Goal: Task Accomplishment & Management: Complete application form

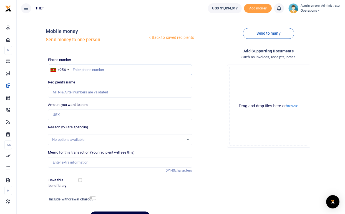
click at [86, 70] on input "text" at bounding box center [120, 70] width 144 height 11
type input "0772875055"
type input "[PERSON_NAME]"
drag, startPoint x: 87, startPoint y: 92, endPoint x: 52, endPoint y: 91, distance: 34.7
click at [52, 91] on input "Found" at bounding box center [120, 92] width 144 height 11
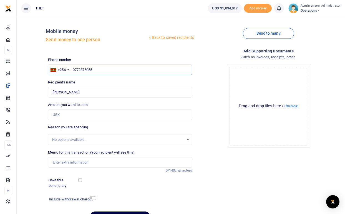
click at [96, 68] on input "0772875055" at bounding box center [120, 70] width 144 height 11
type input "07728750"
type input "0"
type input "0774259378"
type input "[PERSON_NAME]"
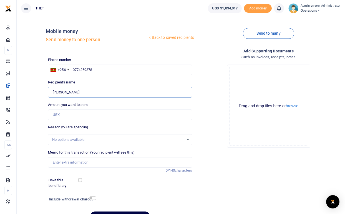
drag, startPoint x: 91, startPoint y: 93, endPoint x: 53, endPoint y: 93, distance: 38.5
click at [53, 93] on input "Found" at bounding box center [120, 92] width 144 height 11
click at [95, 70] on input "0774259378" at bounding box center [120, 70] width 144 height 11
type input "077425937"
type input "0777363795"
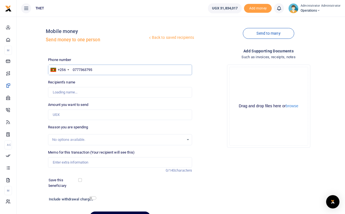
type input "[PERSON_NAME]"
click at [82, 92] on input "Found" at bounding box center [120, 92] width 144 height 11
drag, startPoint x: 80, startPoint y: 93, endPoint x: 52, endPoint y: 92, distance: 27.5
click at [52, 92] on input "Found" at bounding box center [120, 92] width 144 height 11
click at [96, 70] on input "0777363795" at bounding box center [120, 70] width 144 height 11
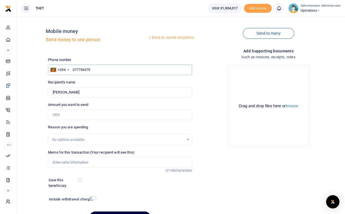
type input "07773637"
type input "0782234749"
type input "[PERSON_NAME]"
drag, startPoint x: 82, startPoint y: 93, endPoint x: 52, endPoint y: 93, distance: 30.2
click at [52, 93] on input "Found" at bounding box center [120, 92] width 144 height 11
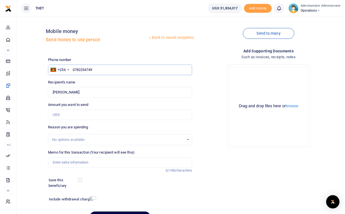
click at [96, 69] on input "0782234749" at bounding box center [120, 70] width 144 height 11
type input "078223474"
type input "0782959428"
type input "[PERSON_NAME] Nabuufu"
drag, startPoint x: 79, startPoint y: 93, endPoint x: 52, endPoint y: 93, distance: 26.9
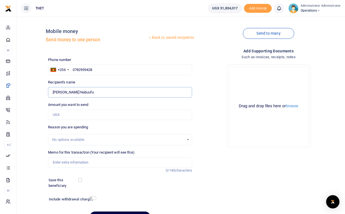
click at [52, 93] on input "Found" at bounding box center [120, 92] width 144 height 11
click at [97, 67] on input "0782959428" at bounding box center [120, 70] width 144 height 11
type input "07829594"
type input "0777578374"
type input "[PERSON_NAME] Tumutangirire"
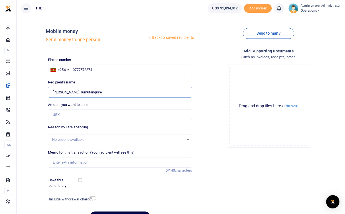
drag, startPoint x: 89, startPoint y: 92, endPoint x: 53, endPoint y: 90, distance: 35.8
click at [53, 90] on input "Found" at bounding box center [120, 92] width 144 height 11
click at [95, 71] on input "0777578374" at bounding box center [120, 70] width 144 height 11
type input "077757837"
type input "0782326579"
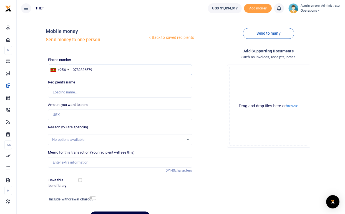
type input "[PERSON_NAME]"
drag, startPoint x: 86, startPoint y: 92, endPoint x: 52, endPoint y: 94, distance: 33.6
click at [52, 94] on input "Found" at bounding box center [120, 92] width 144 height 11
click at [95, 70] on input "0782326579" at bounding box center [120, 70] width 144 height 11
type input "07823265"
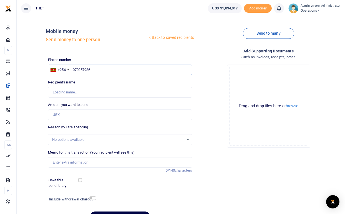
type input "0702579864"
type input "[PERSON_NAME]"
drag, startPoint x: 80, startPoint y: 92, endPoint x: 53, endPoint y: 92, distance: 27.2
click at [53, 92] on input "Found" at bounding box center [120, 92] width 144 height 11
click at [95, 70] on input "0702579864" at bounding box center [120, 70] width 144 height 11
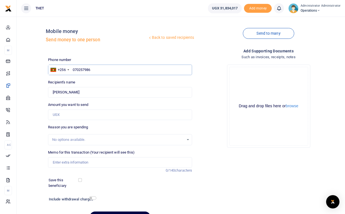
type input "07025798"
type input "0779801209"
type input "[PERSON_NAME]"
drag, startPoint x: 86, startPoint y: 93, endPoint x: 53, endPoint y: 93, distance: 33.0
click at [53, 93] on input "Found" at bounding box center [120, 92] width 144 height 11
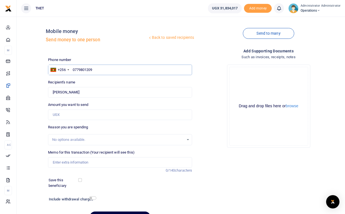
click at [95, 71] on input "0779801209" at bounding box center [120, 70] width 144 height 11
type input "07798012"
type input "07"
click at [78, 68] on input "text" at bounding box center [120, 70] width 144 height 11
type input "0782990991"
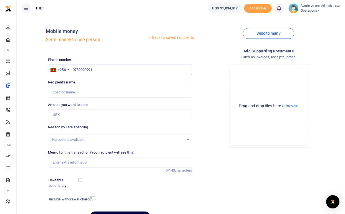
type input "Moses Kiirya"
drag, startPoint x: 77, startPoint y: 92, endPoint x: 52, endPoint y: 92, distance: 25.0
click at [52, 92] on input "Found" at bounding box center [120, 92] width 144 height 11
click at [96, 69] on input "0782990991" at bounding box center [120, 70] width 144 height 11
type input "078299099"
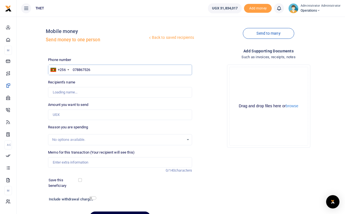
type input "0788675262"
type input "Jennifer Nabirye"
drag, startPoint x: 82, startPoint y: 91, endPoint x: 53, endPoint y: 92, distance: 29.2
click at [53, 92] on input "Found" at bounding box center [120, 92] width 144 height 11
click at [96, 68] on input "0788675262" at bounding box center [120, 70] width 144 height 11
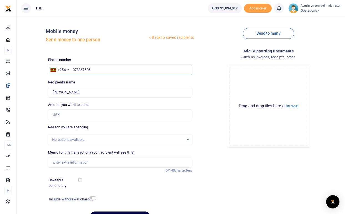
type input "07886752"
type input "0777670783"
type input "Noah Buyinza"
drag, startPoint x: 77, startPoint y: 93, endPoint x: 52, endPoint y: 91, distance: 24.7
click at [52, 91] on input "Found" at bounding box center [120, 92] width 144 height 11
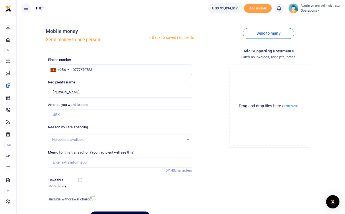
click at [85, 70] on input "0777670783" at bounding box center [120, 70] width 144 height 11
click at [88, 70] on input "0777670783" at bounding box center [120, 70] width 144 height 11
type input "0777670983"
type input "Katabazi Justine Ahimbisibwe"
drag, startPoint x: 101, startPoint y: 91, endPoint x: 52, endPoint y: 92, distance: 49.1
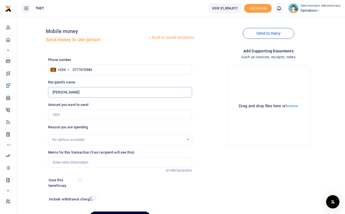
click at [52, 92] on input "Found" at bounding box center [120, 92] width 144 height 11
click at [97, 70] on input "0777670983" at bounding box center [120, 70] width 144 height 11
type input "07776709"
type input "0704252582"
click at [88, 79] on div "Phone number +256 Uganda +256 0704252582 Phone is required. Recipient's name Fo…" at bounding box center [120, 142] width 148 height 170
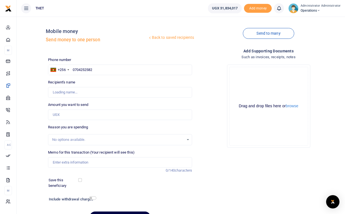
type input "Joseph Abiar"
drag, startPoint x: 76, startPoint y: 92, endPoint x: 53, endPoint y: 93, distance: 22.8
click at [53, 93] on input "Found" at bounding box center [120, 92] width 144 height 11
click at [84, 69] on input "0704252582" at bounding box center [120, 70] width 144 height 11
type input "070422582"
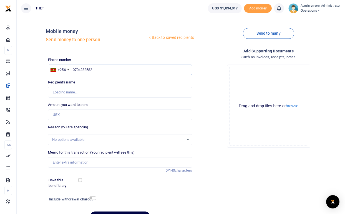
type input "0704282582"
click at [90, 212] on button "Send mobilemoney" at bounding box center [120, 217] width 61 height 11
click at [96, 70] on input "0704282582" at bounding box center [120, 70] width 144 height 11
type input "Patience Kinahirwe"
drag, startPoint x: 87, startPoint y: 93, endPoint x: 53, endPoint y: 92, distance: 34.1
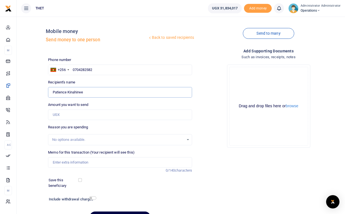
click at [53, 92] on input "Found" at bounding box center [120, 92] width 144 height 11
click at [99, 70] on input "0704282582" at bounding box center [120, 70] width 144 height 11
type input "07042825"
type input "0782858888"
type input "Beatrice Kyoheirwe"
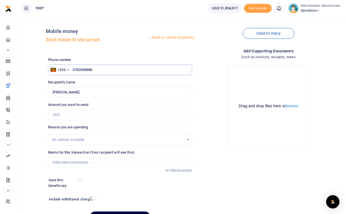
type input "0782858888"
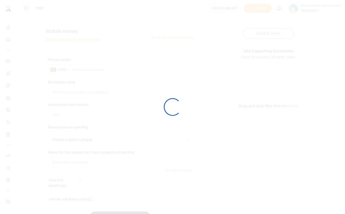
select select
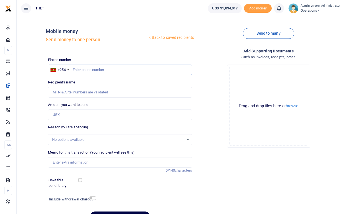
click at [84, 69] on input "text" at bounding box center [120, 70] width 144 height 11
type input "0782858888"
type input "Beatrice Kyoheirwe"
drag, startPoint x: 84, startPoint y: 93, endPoint x: 53, endPoint y: 93, distance: 31.0
click at [53, 93] on input "Found" at bounding box center [120, 92] width 144 height 11
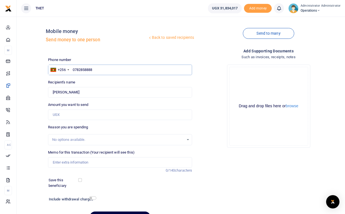
click at [95, 68] on input "0782858888" at bounding box center [120, 70] width 144 height 11
type input "07828588"
type input "0704282582"
type input "Patience Kinahirwe"
type input "0704282582"
